Goal: Find specific page/section

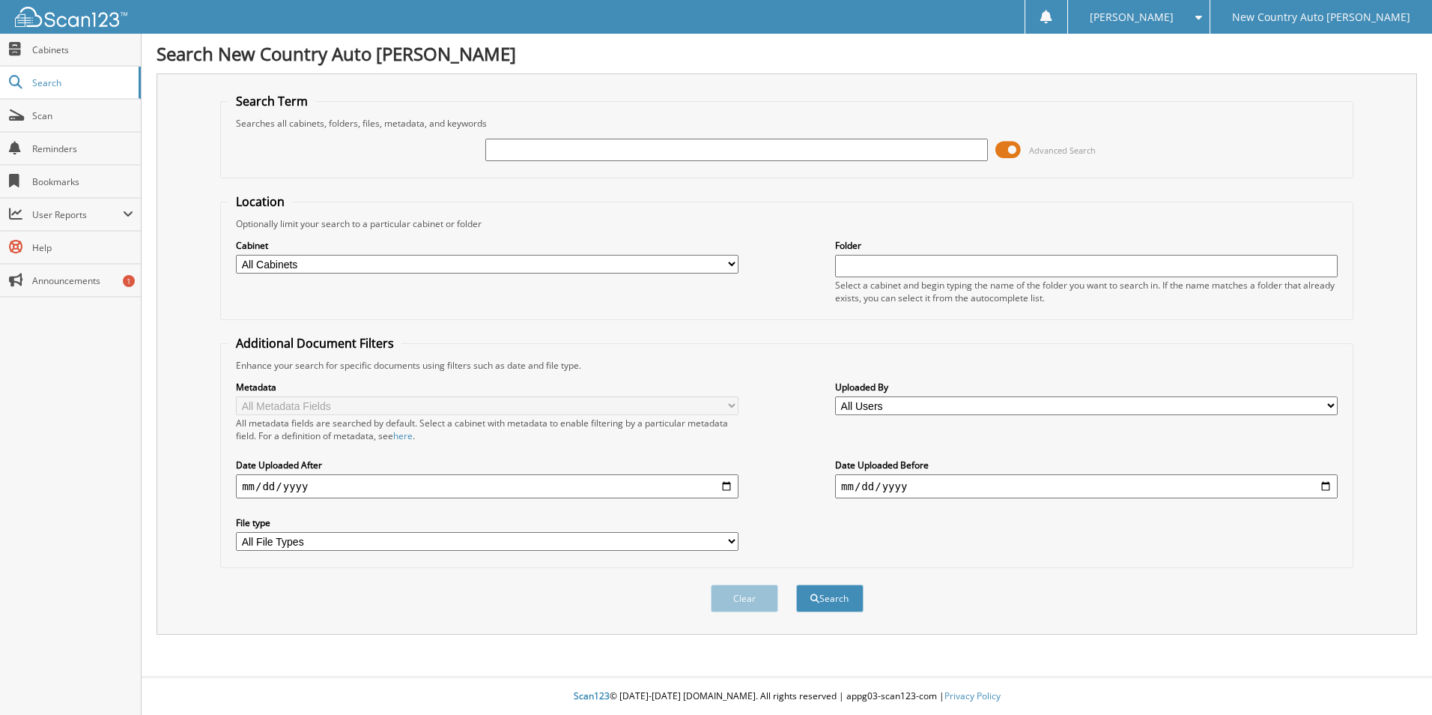
click at [527, 150] on input "text" at bounding box center [736, 150] width 503 height 22
type input "75364"
click at [796, 584] on button "Search" at bounding box center [829, 598] width 67 height 28
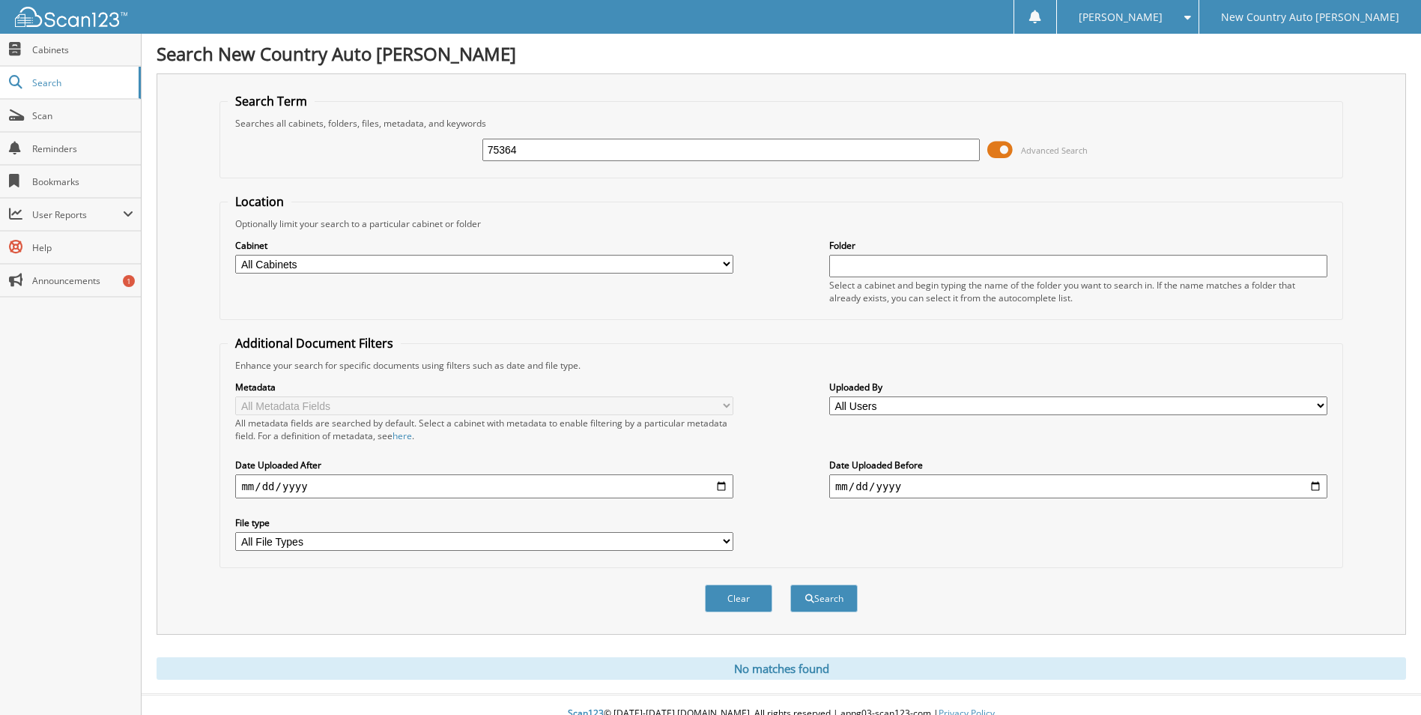
scroll to position [18, 0]
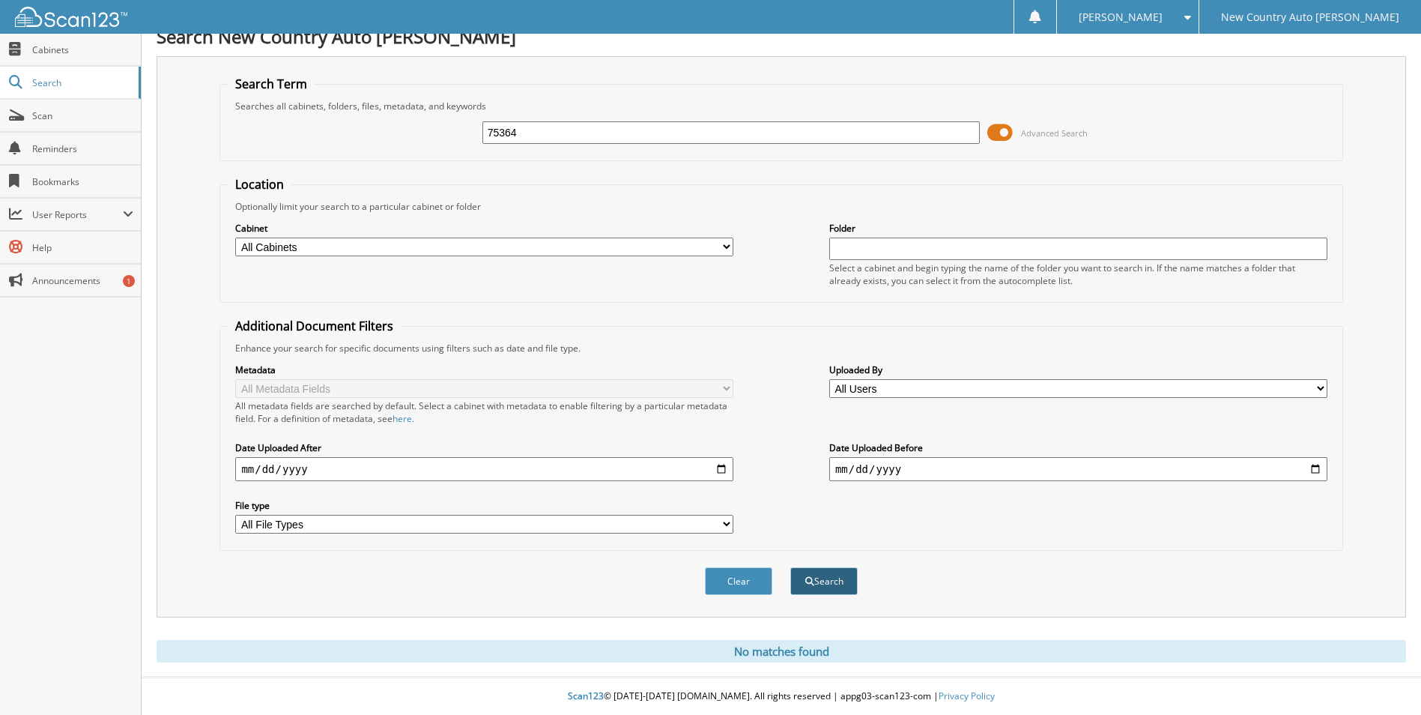
click at [811, 584] on span "submit" at bounding box center [809, 581] width 9 height 9
